Goal: Task Accomplishment & Management: Complete application form

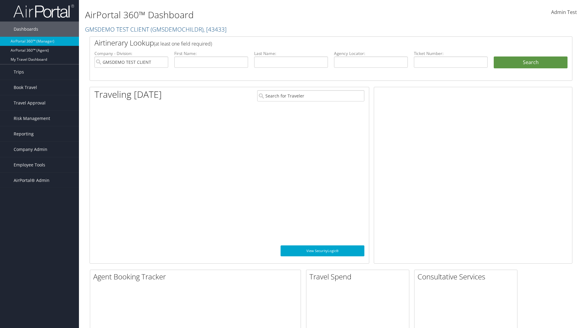
click at [39, 149] on span "Company Admin" at bounding box center [31, 149] width 34 height 15
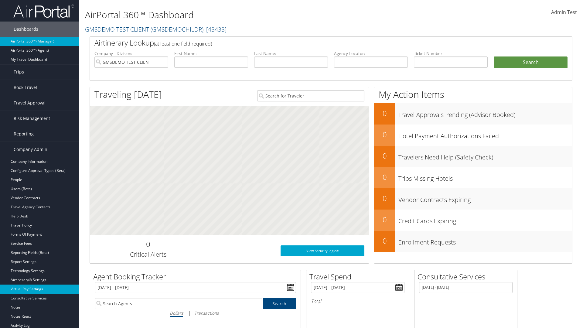
click at [39, 289] on link "Virtual Pay Settings" at bounding box center [39, 288] width 79 height 9
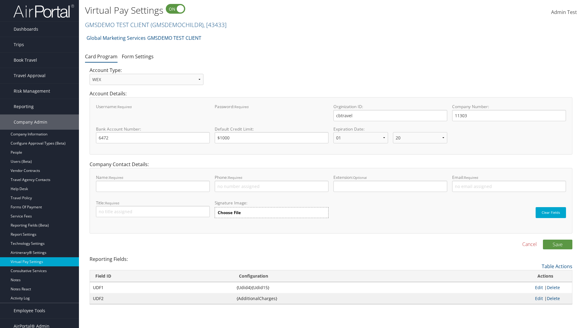
select select "20"
click at [117, 25] on link "GMSDEMO TEST CLIENT ( GMSDEMOCHILDR ) , [ 43433 ]" at bounding box center [155, 25] width 141 height 8
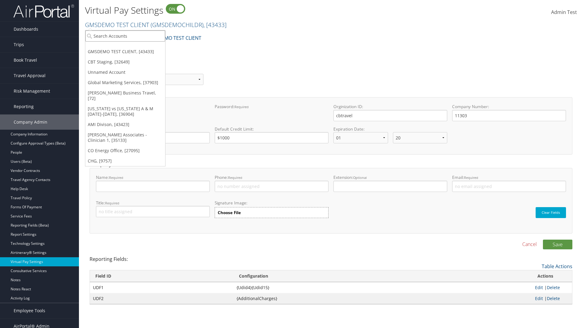
click at [125, 36] on input "search" at bounding box center [125, 35] width 80 height 11
type input "CBTSTG"
click at [125, 47] on div "CBT Staging (CBTSTG), [32649]" at bounding box center [125, 46] width 87 height 5
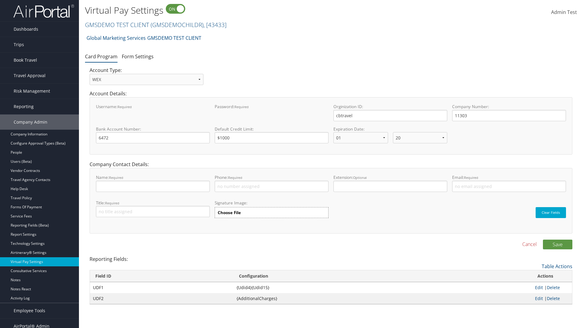
select select "20"
select select "0"
select select "new"
select select "VI"
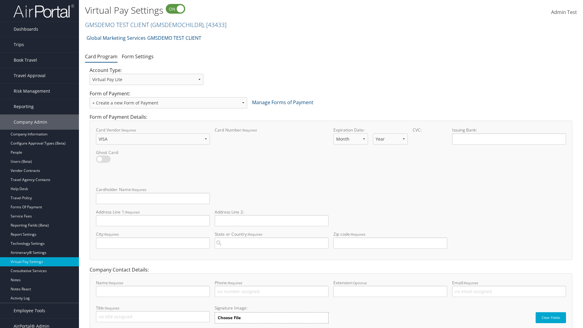
select select "11"
select select "35"
click at [153, 198] on input "Cardholder Name: required This field is required" at bounding box center [153, 198] width 114 height 11
type input "Auto Test"
click at [153, 220] on input "Address Line 1: required This field is required" at bounding box center [153, 220] width 114 height 11
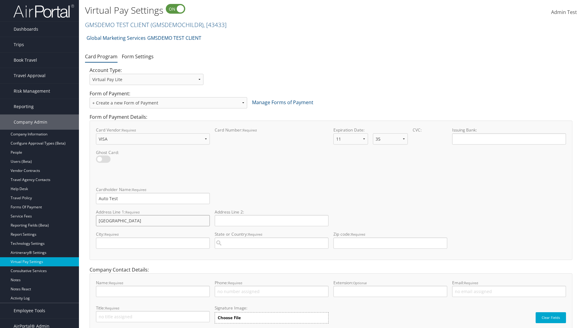
type input "[GEOGRAPHIC_DATA]"
click at [153, 243] on input "City: required This field is required" at bounding box center [153, 242] width 114 height 11
type input "SALt LAKE CITY"
click at [271, 243] on input "State or Country: required This field requires a suggested region." at bounding box center [272, 242] width 114 height 11
click at [271, 254] on div "United States of America (US)" at bounding box center [271, 254] width 111 height 6
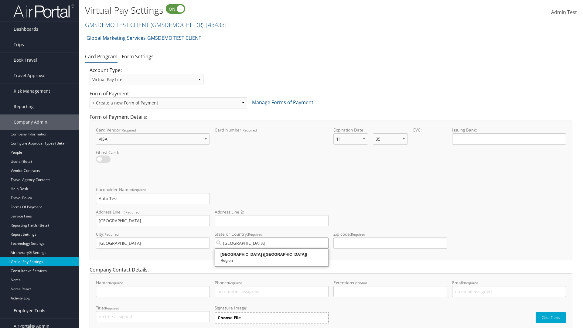
type input "United States of America"
click at [390, 243] on input "Zip code: required This field requires numbers" at bounding box center [390, 242] width 114 height 11
type input "84106"
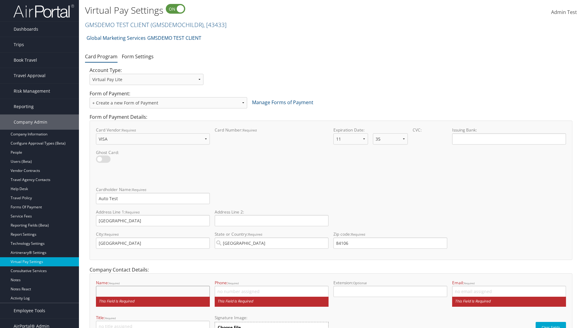
scroll to position [32, 0]
